Goal: Find specific page/section: Find specific page/section

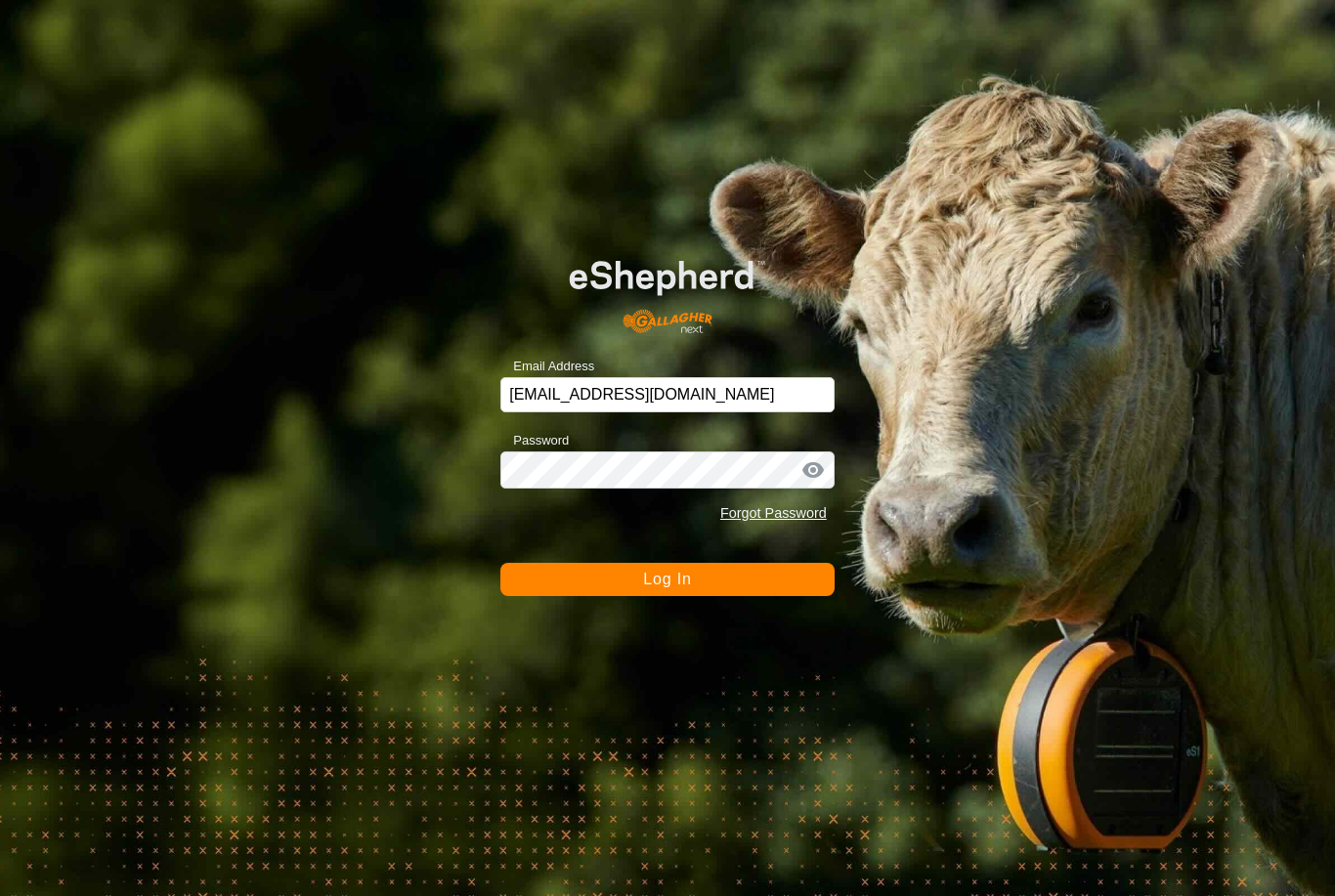
click at [724, 591] on button "Log In" at bounding box center [668, 579] width 334 height 33
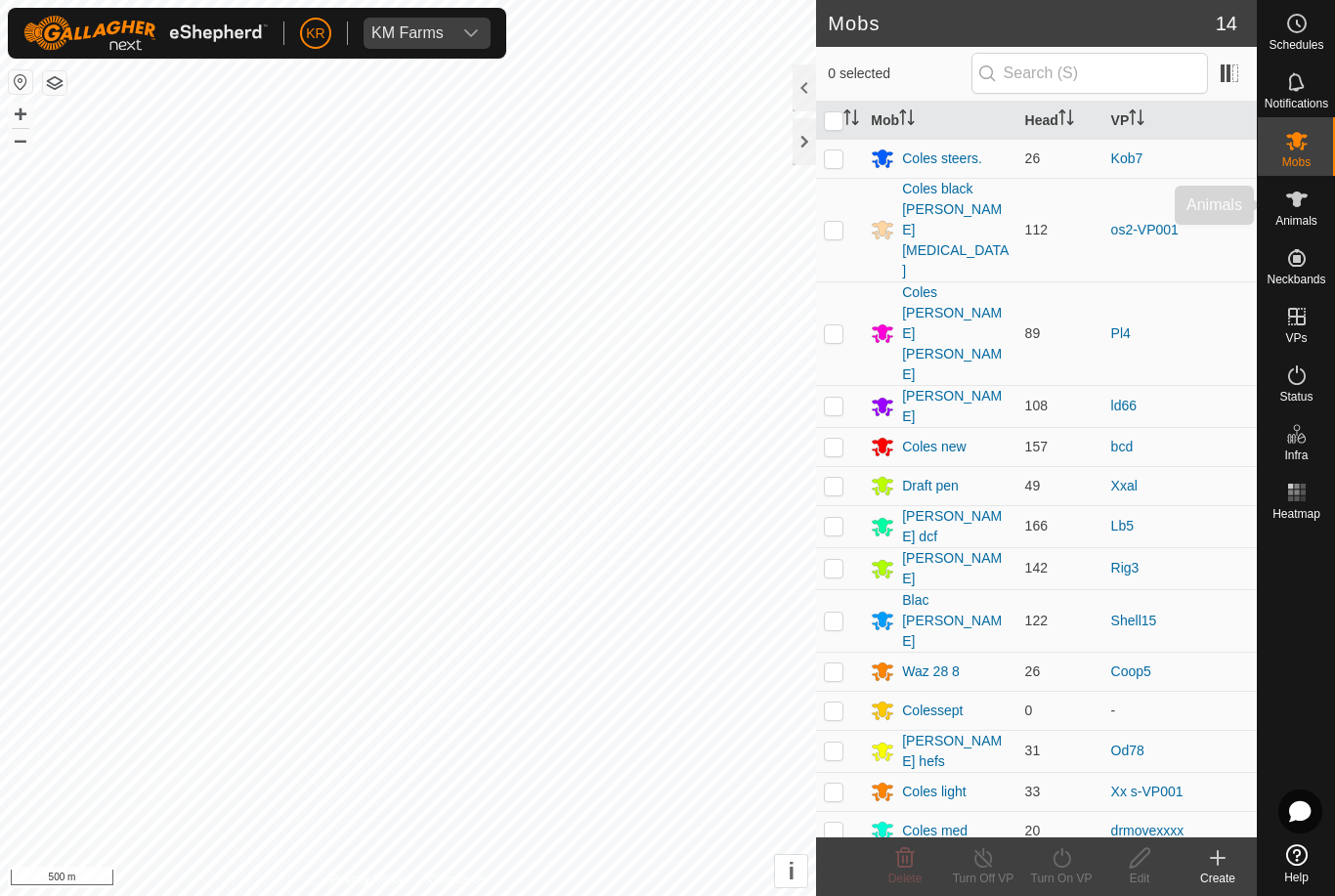
click at [1315, 204] on div "Animals" at bounding box center [1296, 205] width 77 height 59
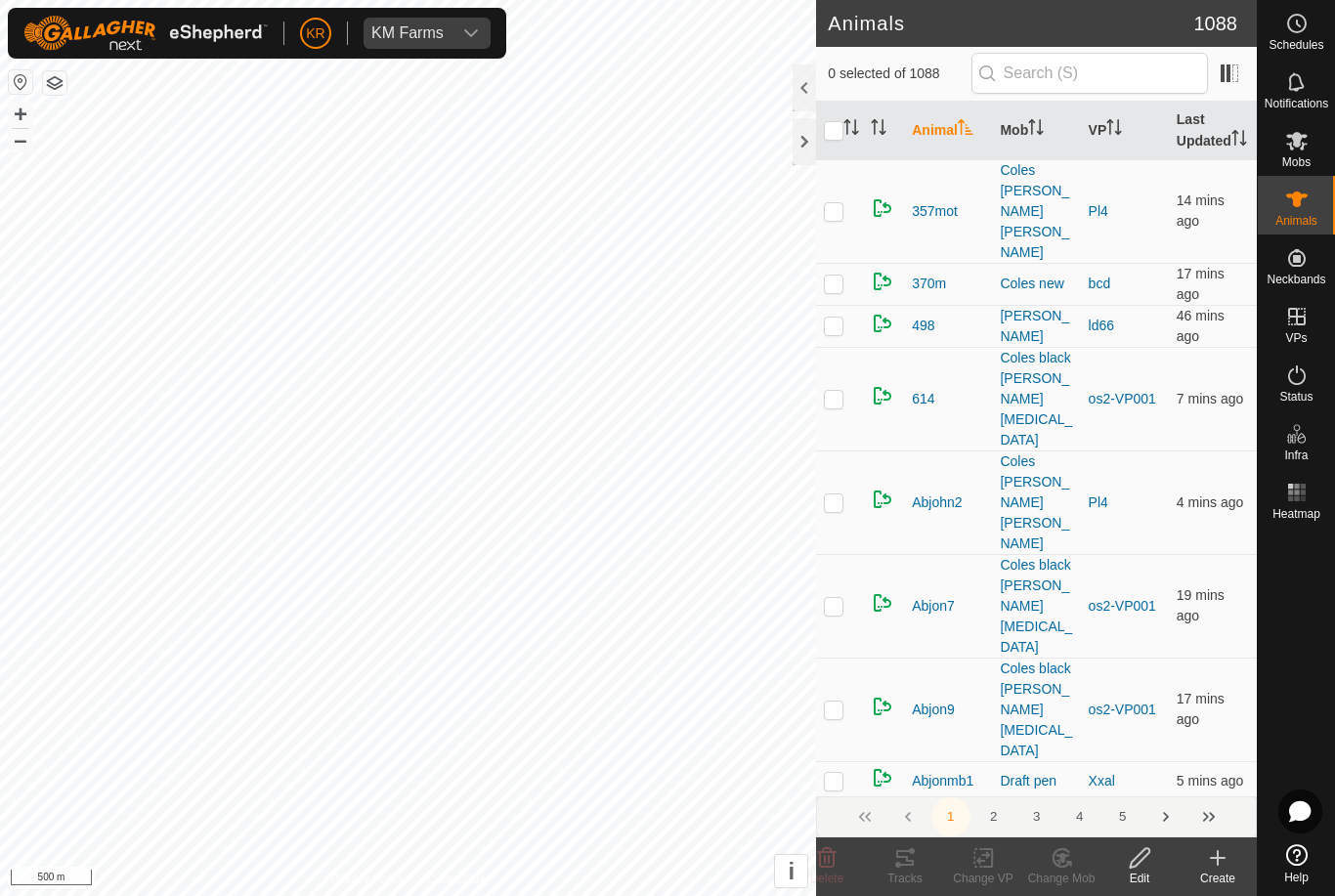
click at [448, 28] on span "KM Farms" at bounding box center [407, 33] width 88 height 31
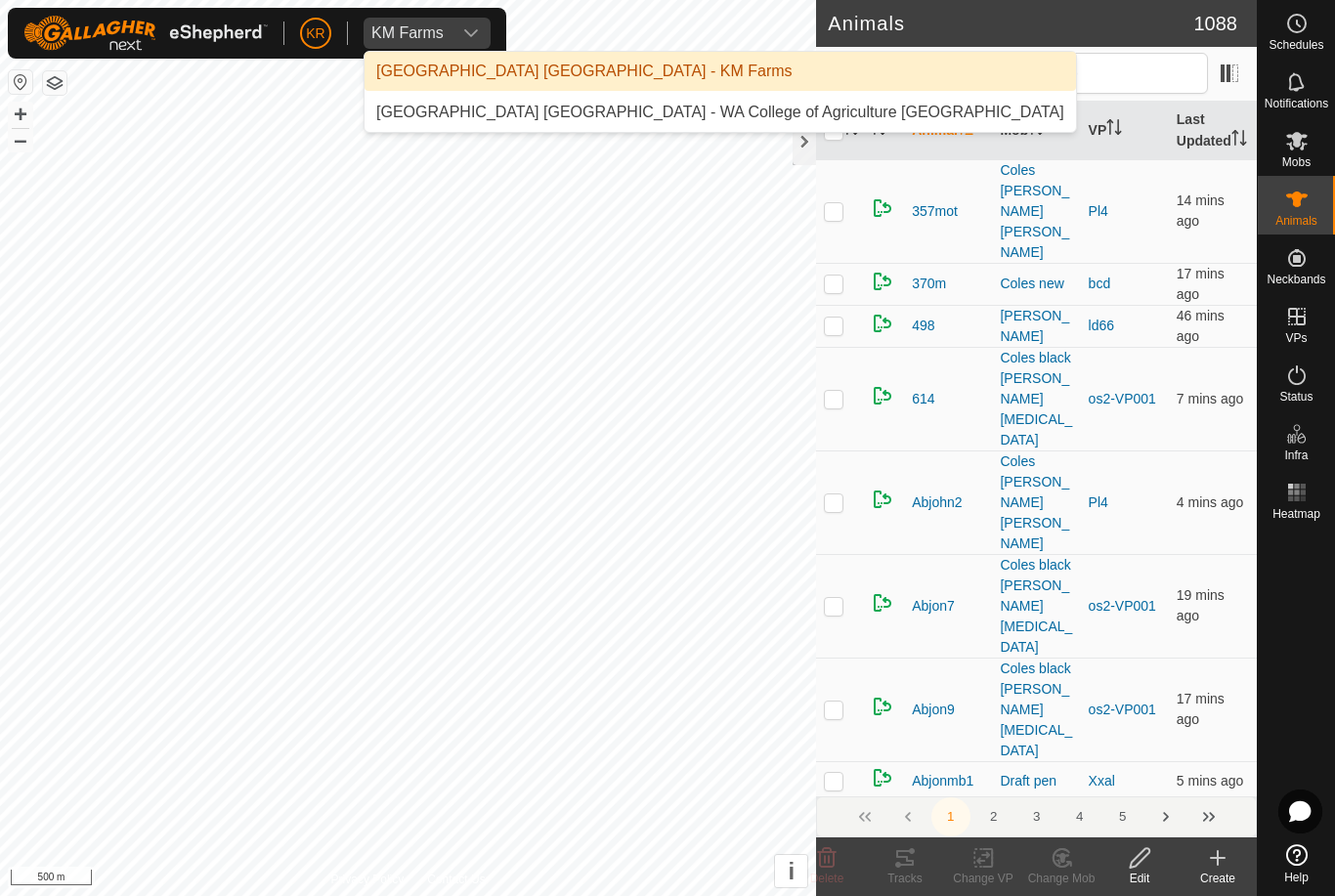
click at [533, 116] on div "[GEOGRAPHIC_DATA] [GEOGRAPHIC_DATA] - WA College of Agriculture [GEOGRAPHIC_DAT…" at bounding box center [720, 112] width 687 height 24
